Goal: Information Seeking & Learning: Learn about a topic

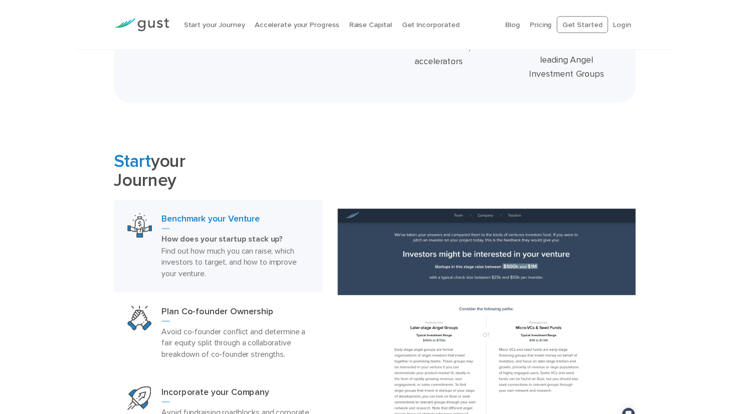
scroll to position [19, 0]
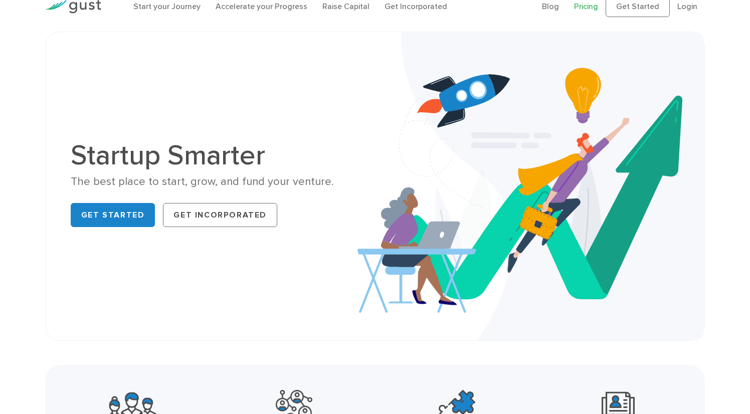
click at [589, 8] on link "Pricing" at bounding box center [586, 7] width 24 height 10
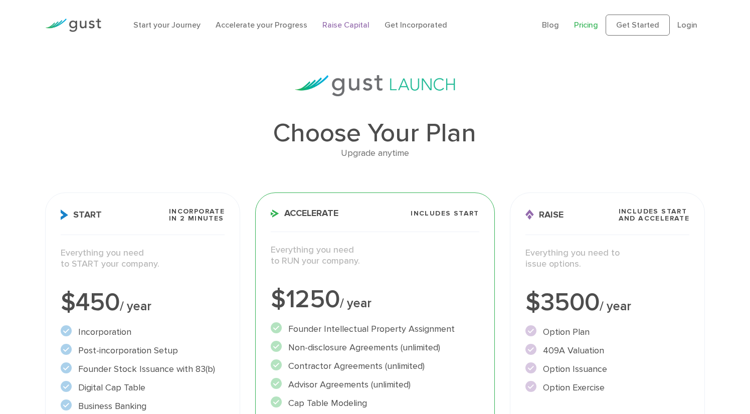
click at [338, 26] on link "Raise Capital" at bounding box center [345, 25] width 47 height 10
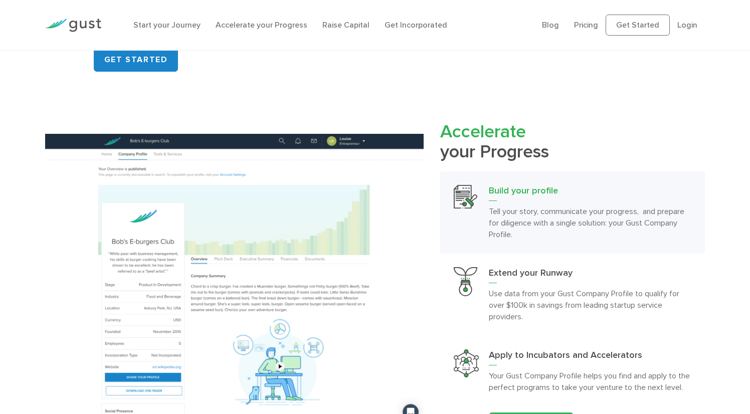
scroll to position [820, 0]
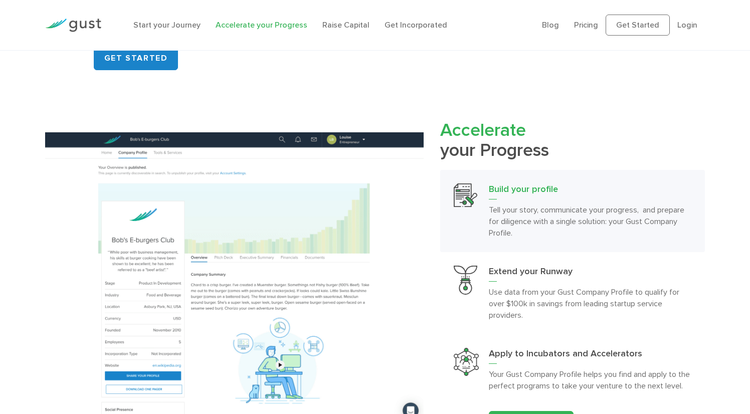
click at [256, 25] on link "Accelerate your Progress" at bounding box center [262, 25] width 92 height 10
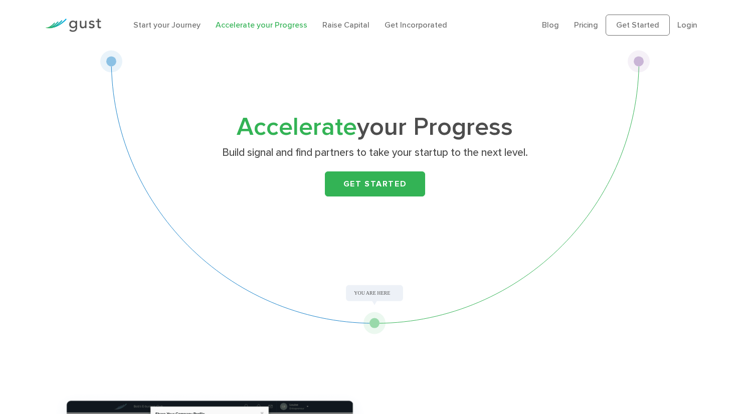
click at [348, 31] on div "Start your Journey Accelerate your Progress Raise Capital Get Incorporated" at bounding box center [330, 25] width 409 height 32
click at [350, 27] on link "Raise Capital" at bounding box center [345, 25] width 47 height 10
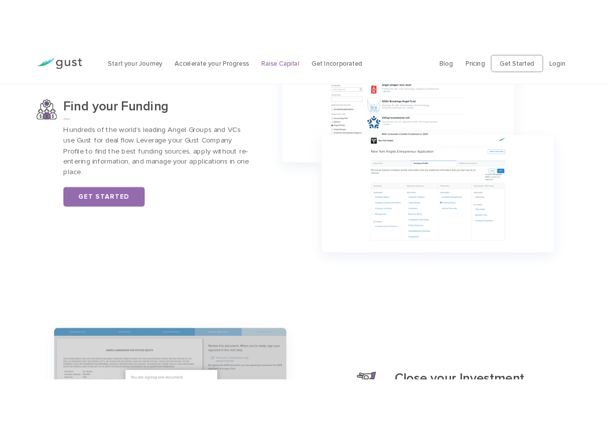
scroll to position [729, 0]
